Goal: Information Seeking & Learning: Learn about a topic

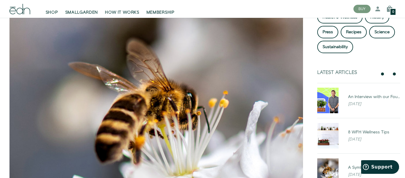
scroll to position [111, 0]
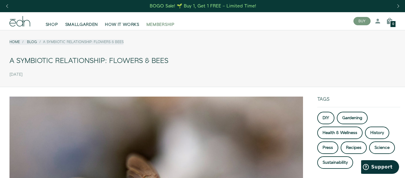
click at [160, 26] on span "MEMBERSHIP" at bounding box center [160, 25] width 28 height 6
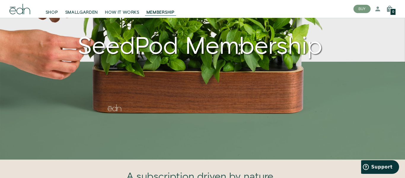
click at [160, 26] on div "SeedPod Membership" at bounding box center [199, 42] width 381 height 162
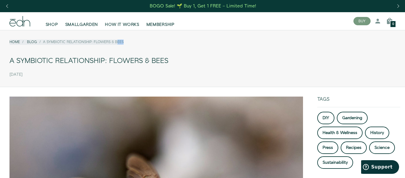
drag, startPoint x: 116, startPoint y: 53, endPoint x: 130, endPoint y: 30, distance: 26.8
click at [130, 30] on div "Home Blog A Symbiotic Relationship: Flowers & Bees A Symbiotic Relationship: Fl…" at bounding box center [202, 58] width 405 height 57
click at [185, 54] on div "Home Blog A Symbiotic Relationship: Flowers & Bees" at bounding box center [202, 44] width 386 height 19
